Goal: Transaction & Acquisition: Purchase product/service

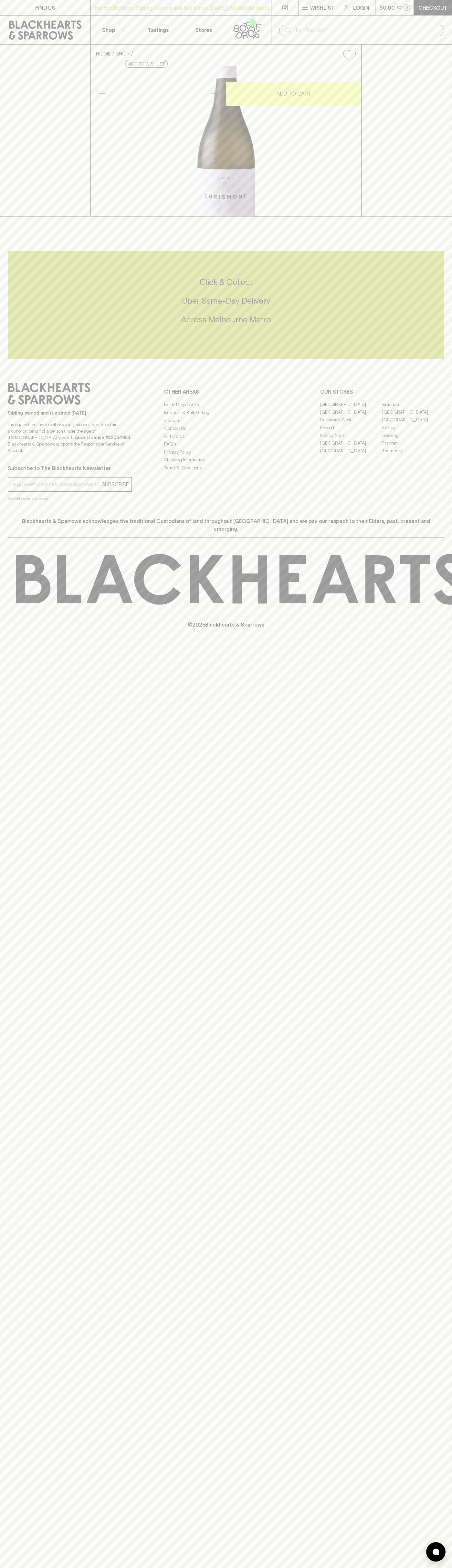
click at [79, 20] on icon at bounding box center [45, 30] width 81 height 19
click at [325, 1567] on html "FIND US | No Bad Bottles | Sibling Owned and Run Since [DATE] | No Bad Bottles …" at bounding box center [226, 784] width 452 height 1568
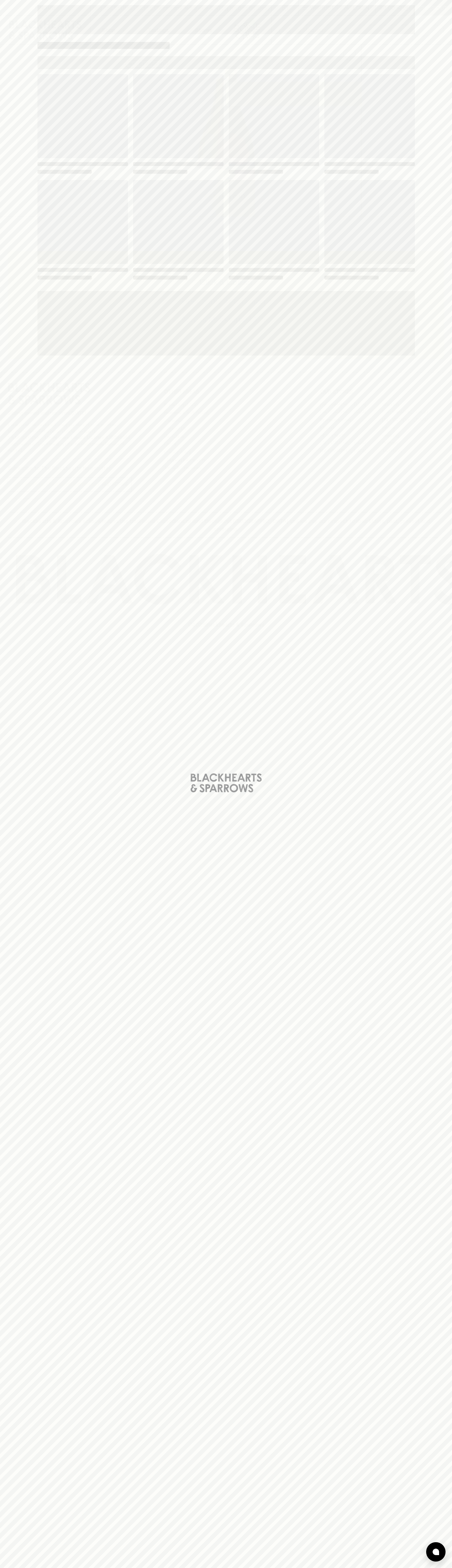
click at [29, 767] on div "Loading" at bounding box center [226, 784] width 452 height 1568
